Goal: Information Seeking & Learning: Check status

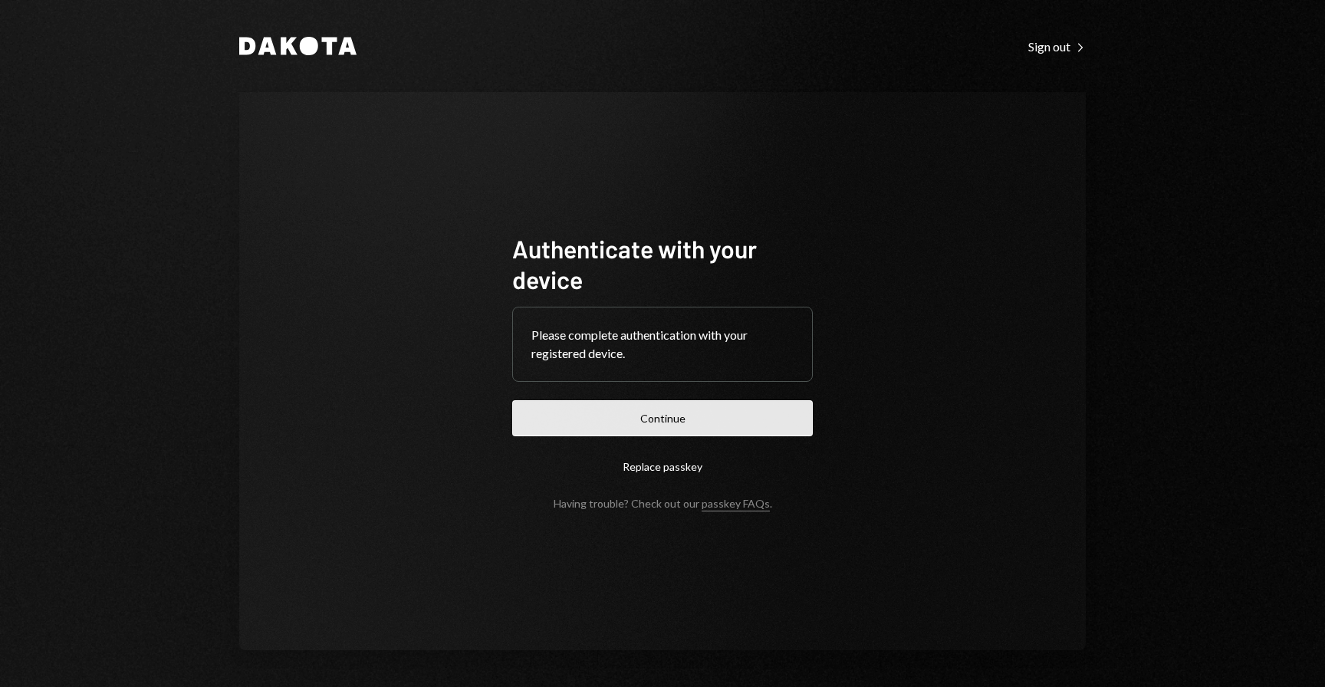
click at [755, 418] on button "Continue" at bounding box center [662, 418] width 301 height 36
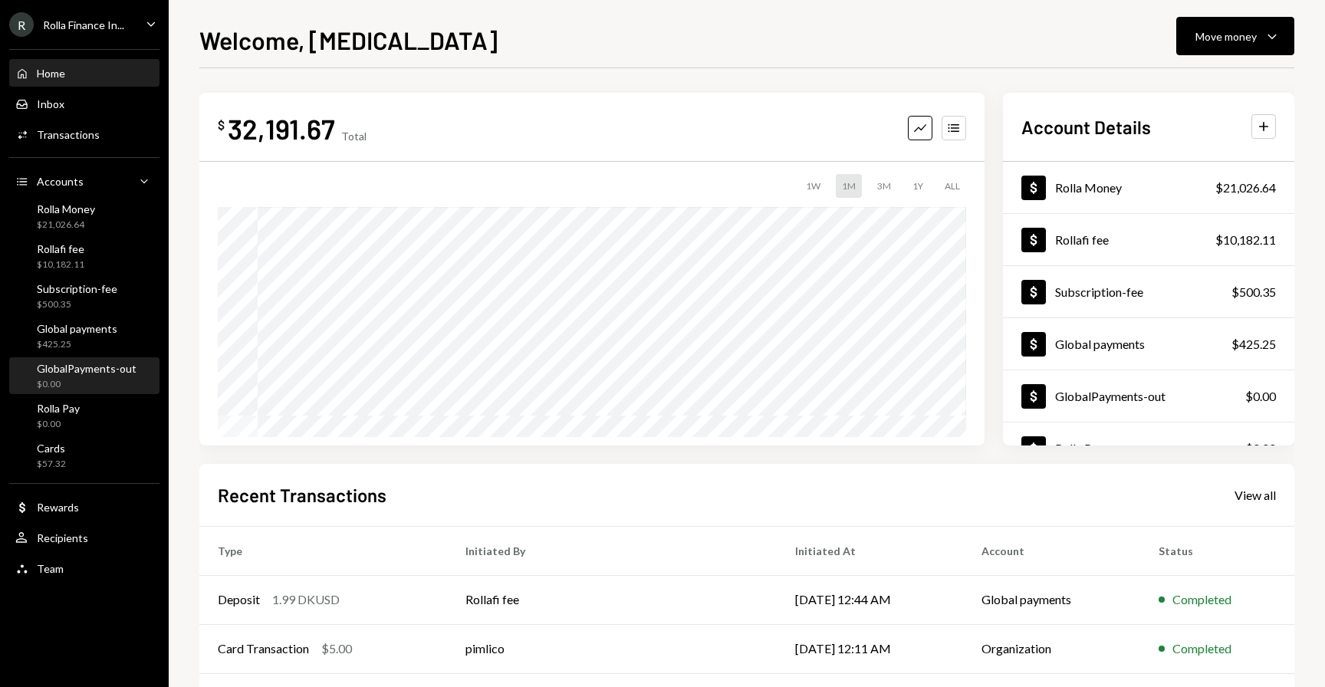
click at [80, 374] on div "GlobalPayments-out $0.00" at bounding box center [87, 376] width 100 height 29
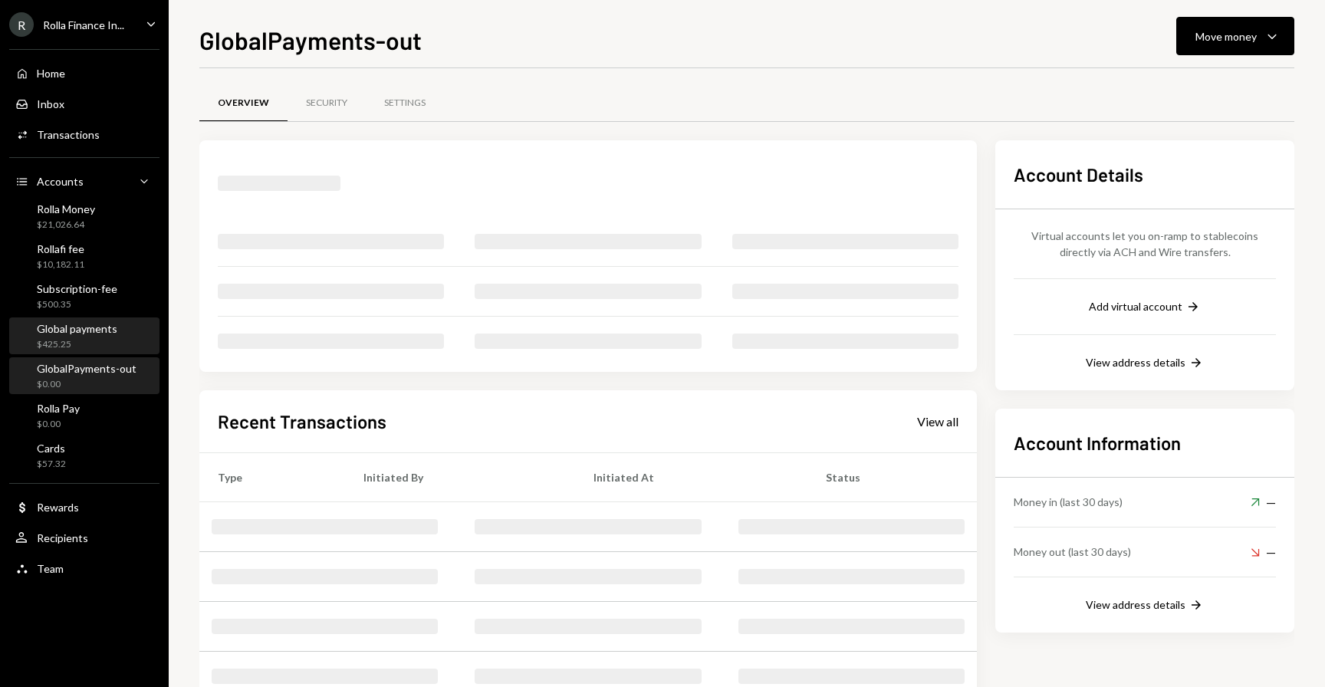
click at [76, 342] on div "$425.25" at bounding box center [77, 344] width 80 height 13
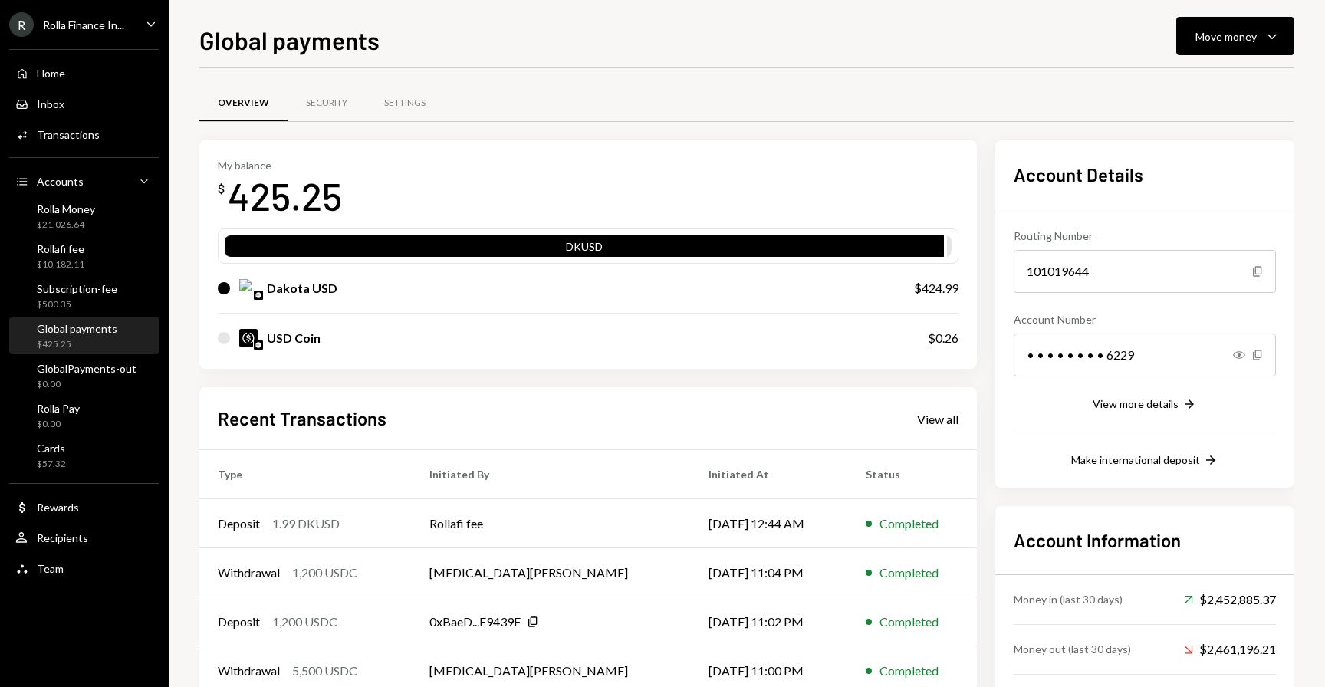
click at [138, 17] on div "R Rolla Finance In... Caret Down" at bounding box center [84, 24] width 169 height 25
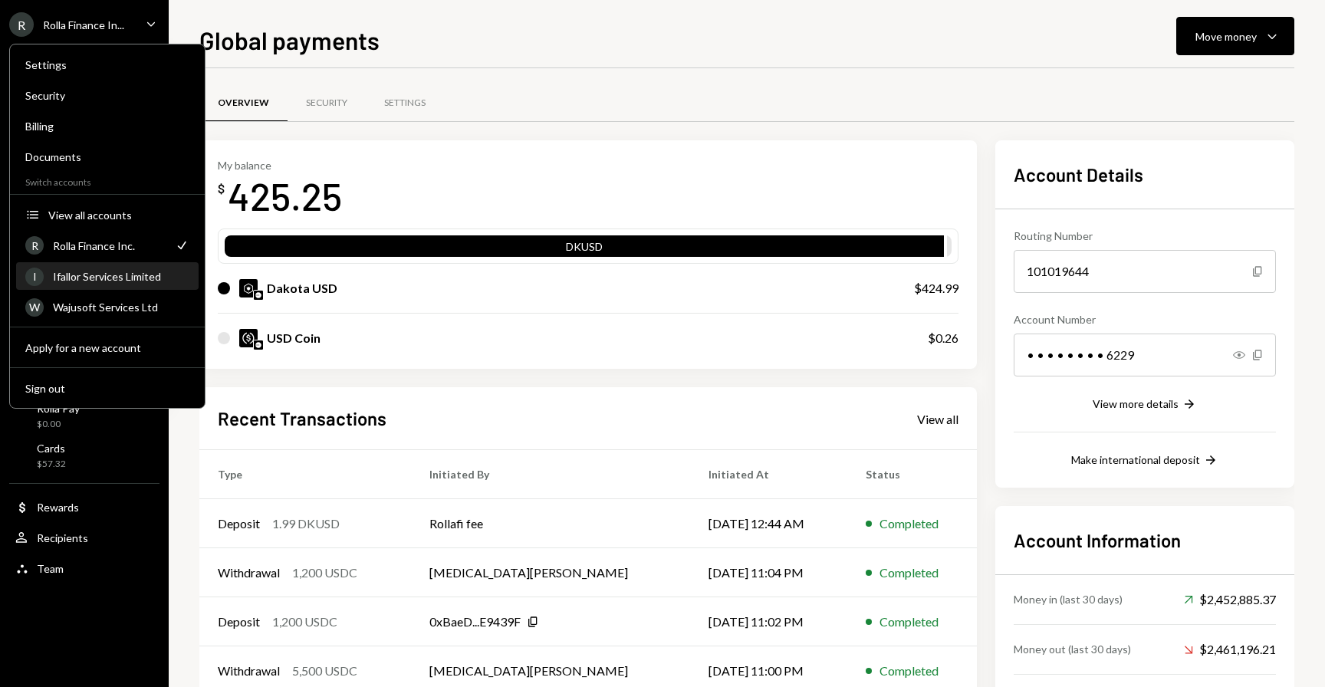
click at [110, 280] on div "Ifallor Services Limited" at bounding box center [121, 276] width 136 height 13
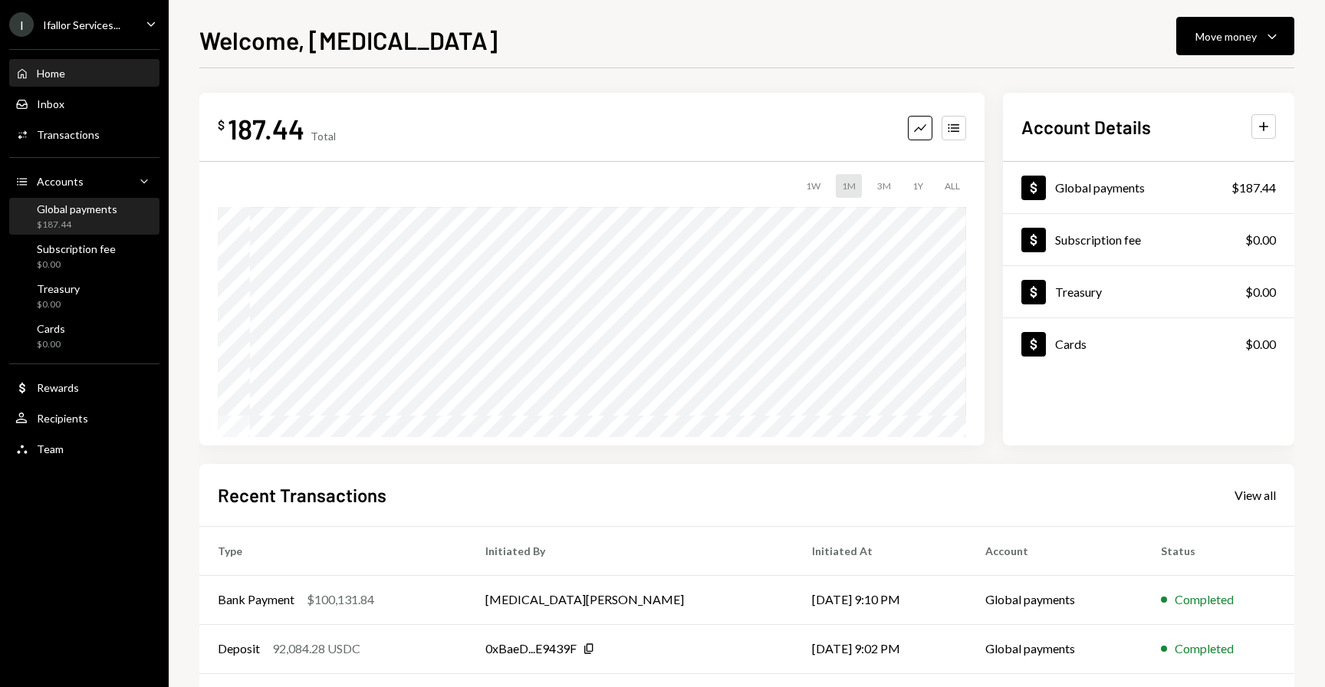
click at [79, 217] on div "Global payments $187.44" at bounding box center [77, 216] width 80 height 29
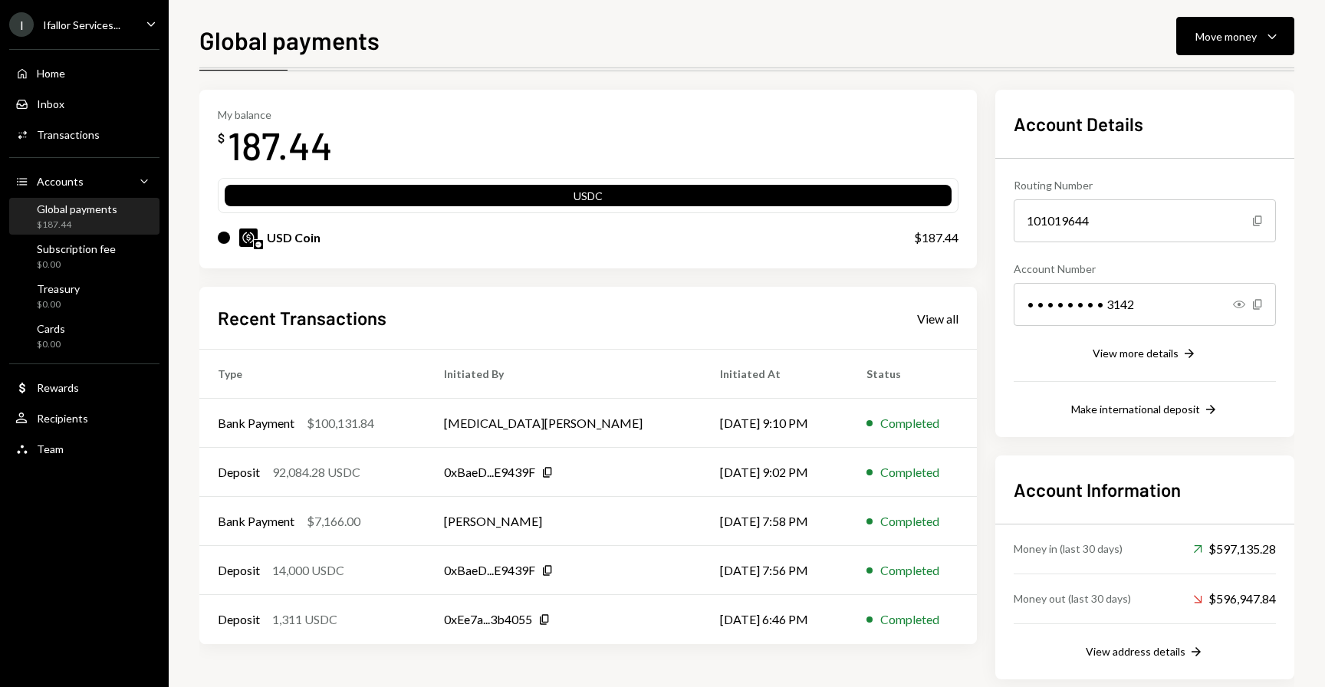
scroll to position [74, 0]
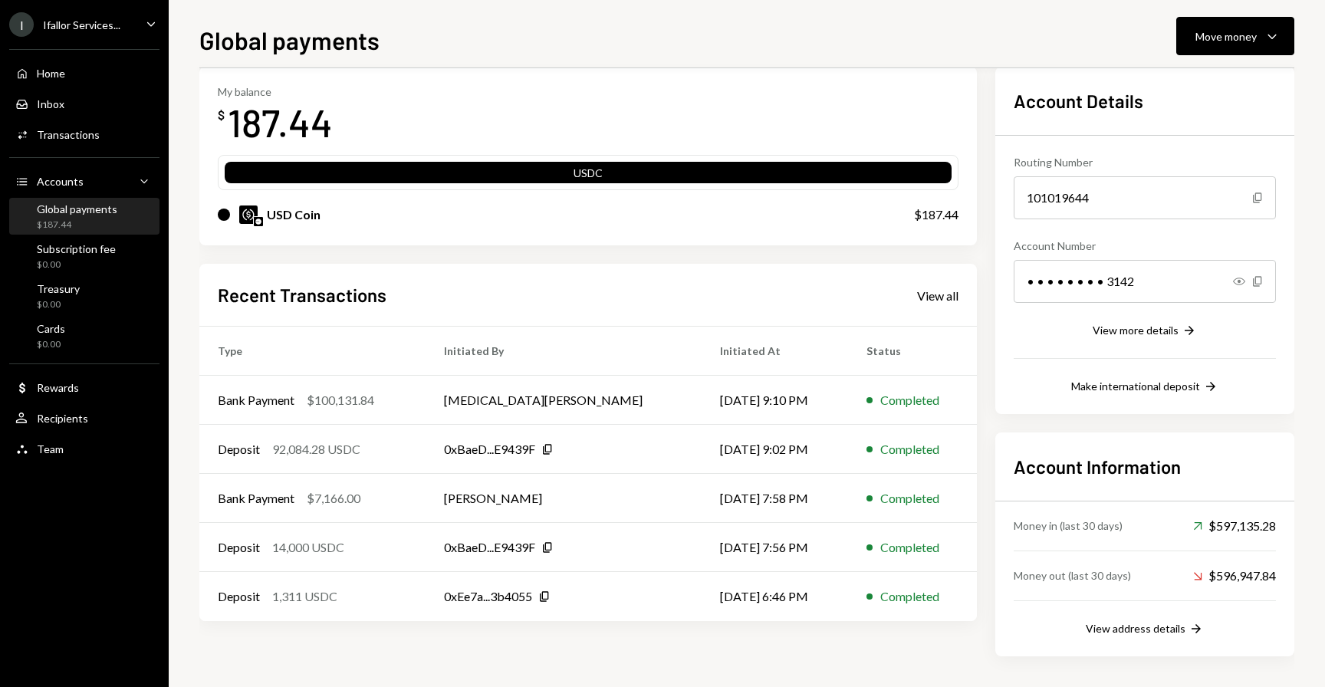
click at [939, 304] on div "Recent Transactions View all" at bounding box center [588, 294] width 741 height 25
click at [933, 299] on div "View all" at bounding box center [937, 295] width 41 height 15
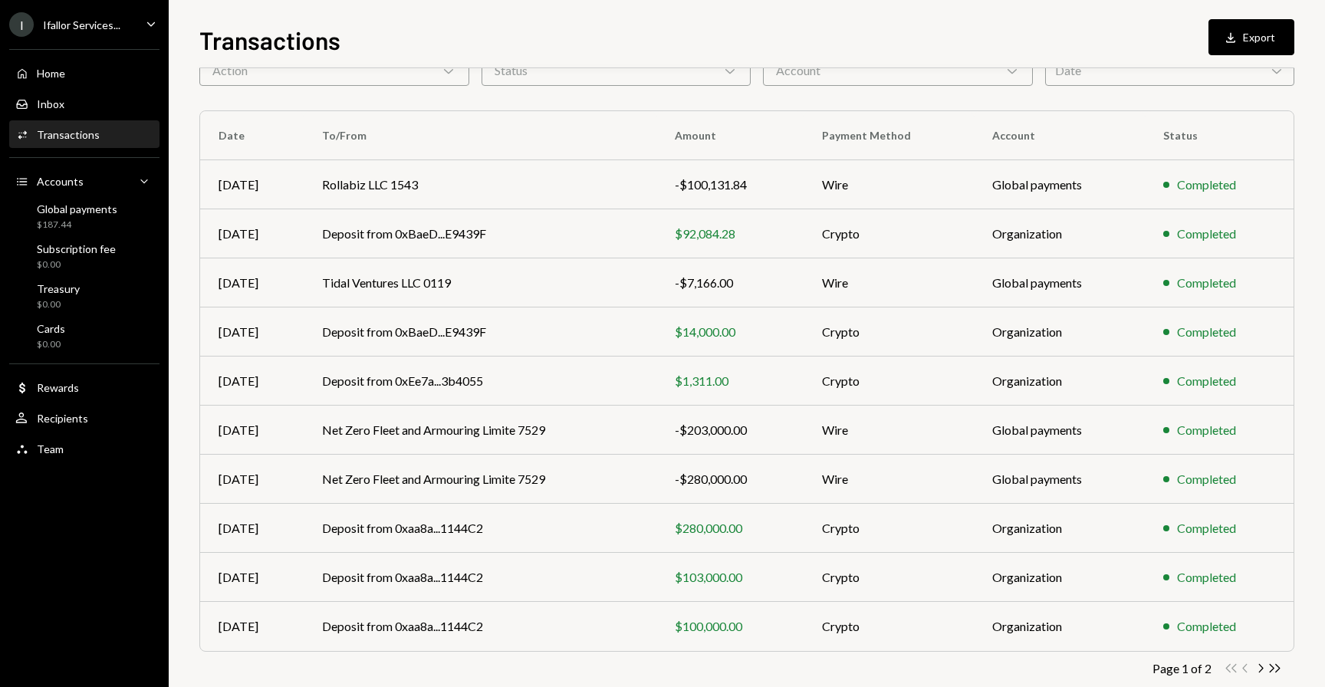
scroll to position [88, 0]
